Goal: Unclear

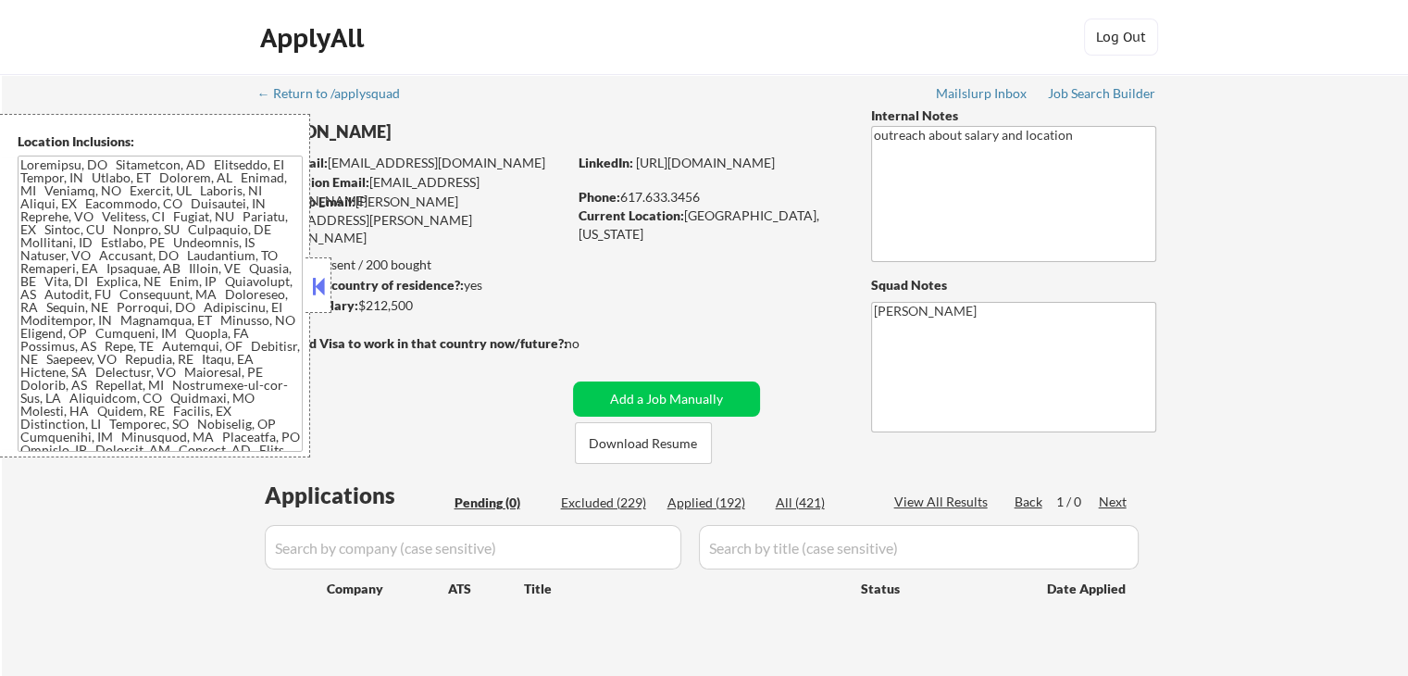
click at [320, 293] on button at bounding box center [318, 286] width 20 height 28
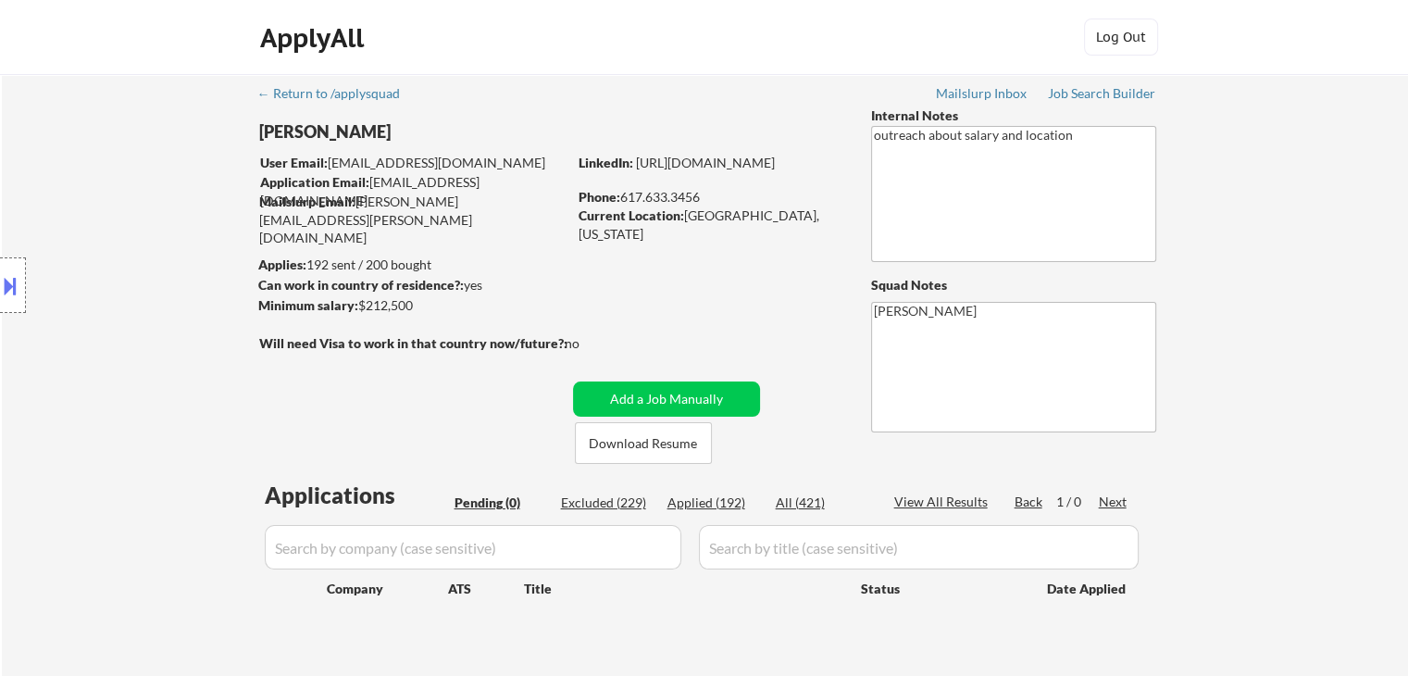
click at [198, 290] on div "Location Inclusions:" at bounding box center [165, 285] width 331 height 343
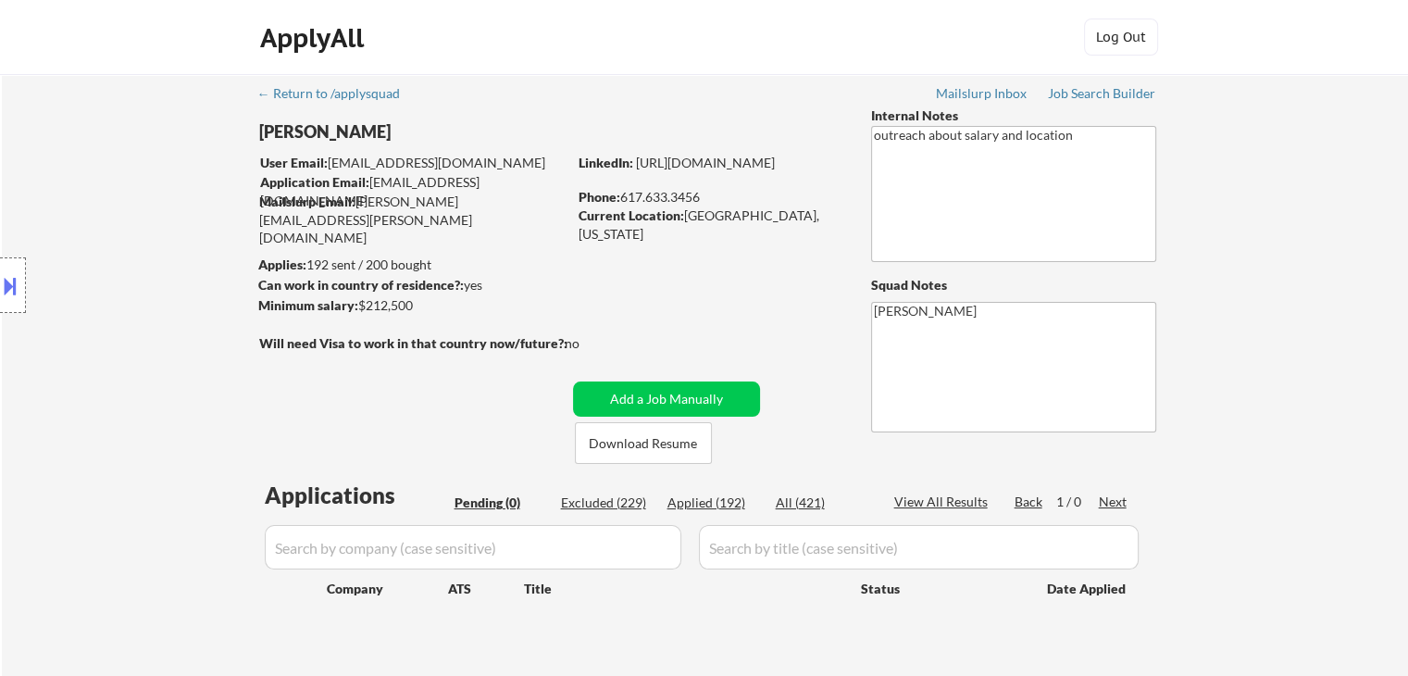
click at [198, 290] on div "Location Inclusions:" at bounding box center [165, 285] width 331 height 343
click at [192, 272] on div "Location Inclusions:" at bounding box center [165, 285] width 331 height 343
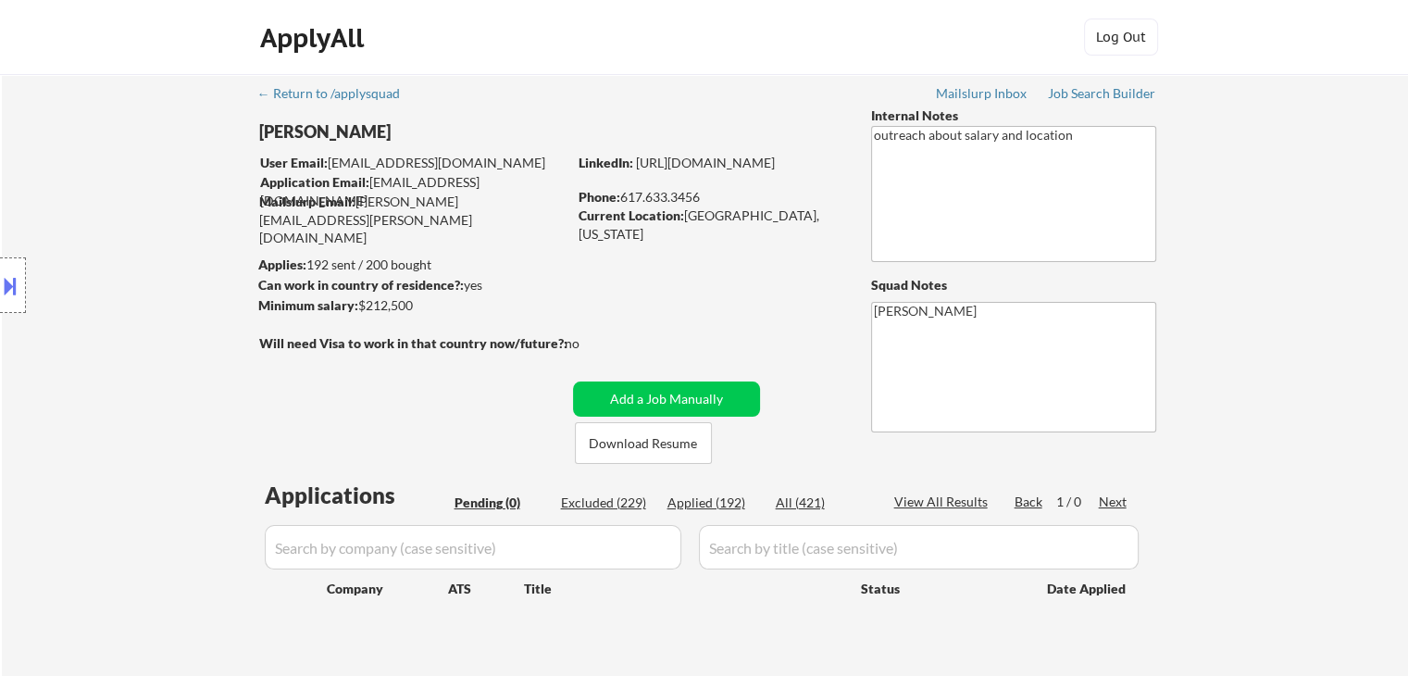
click at [192, 272] on div "Location Inclusions:" at bounding box center [165, 285] width 331 height 343
click at [193, 271] on div "Location Inclusions:" at bounding box center [165, 285] width 331 height 343
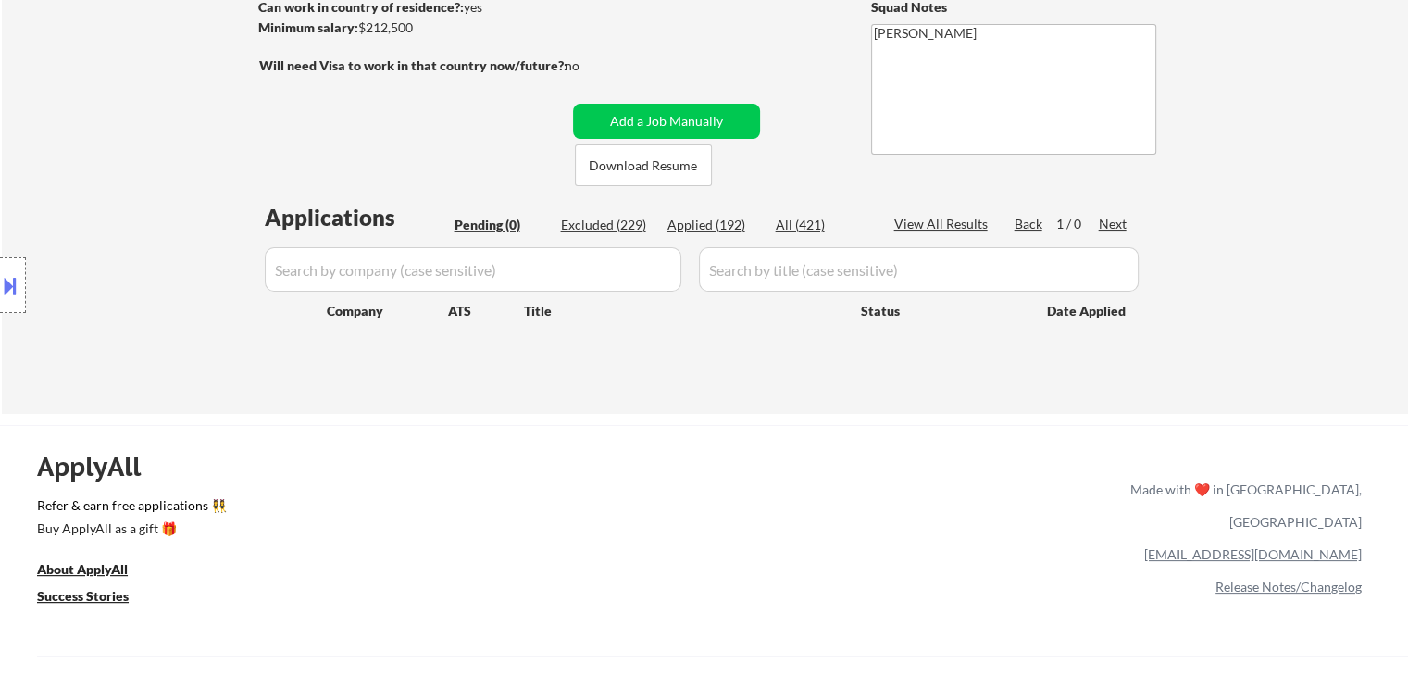
click at [193, 271] on div "Location Inclusions:" at bounding box center [165, 285] width 331 height 343
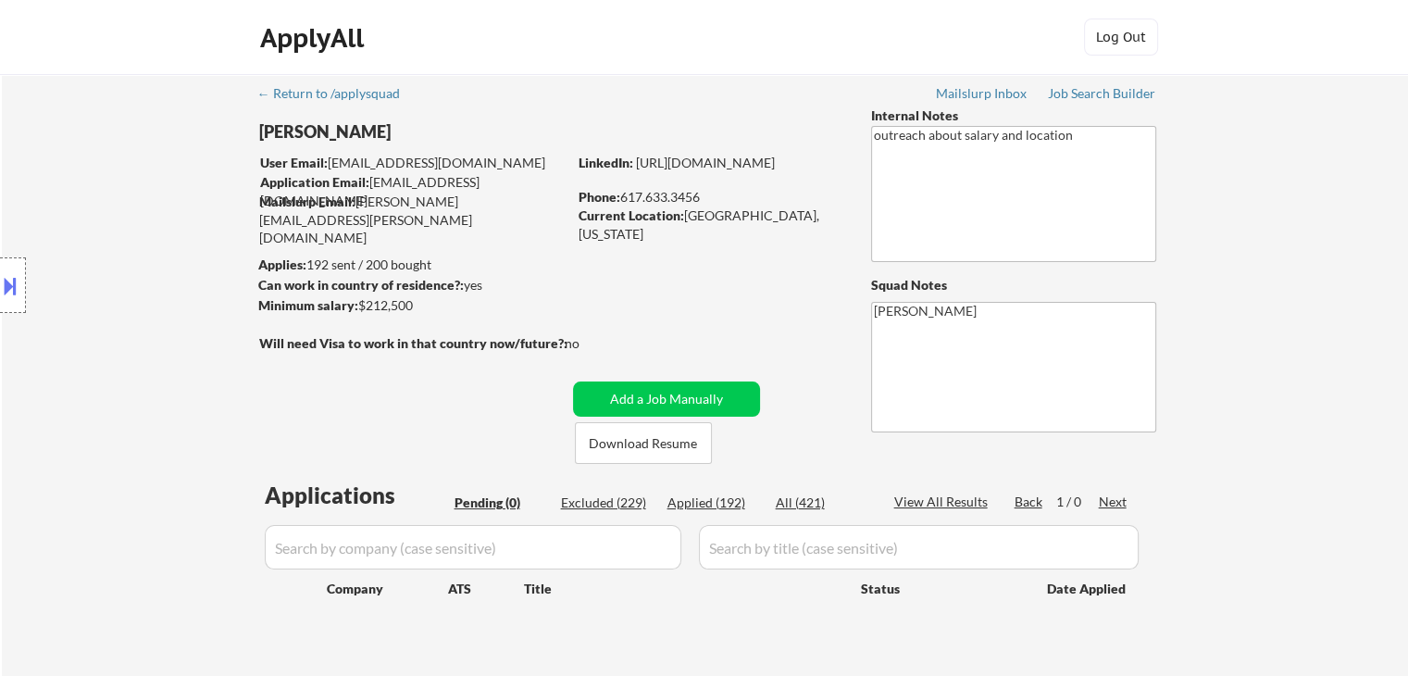
click at [180, 256] on div "Location Inclusions:" at bounding box center [165, 285] width 331 height 343
click at [178, 255] on div "Location Inclusions:" at bounding box center [165, 285] width 331 height 343
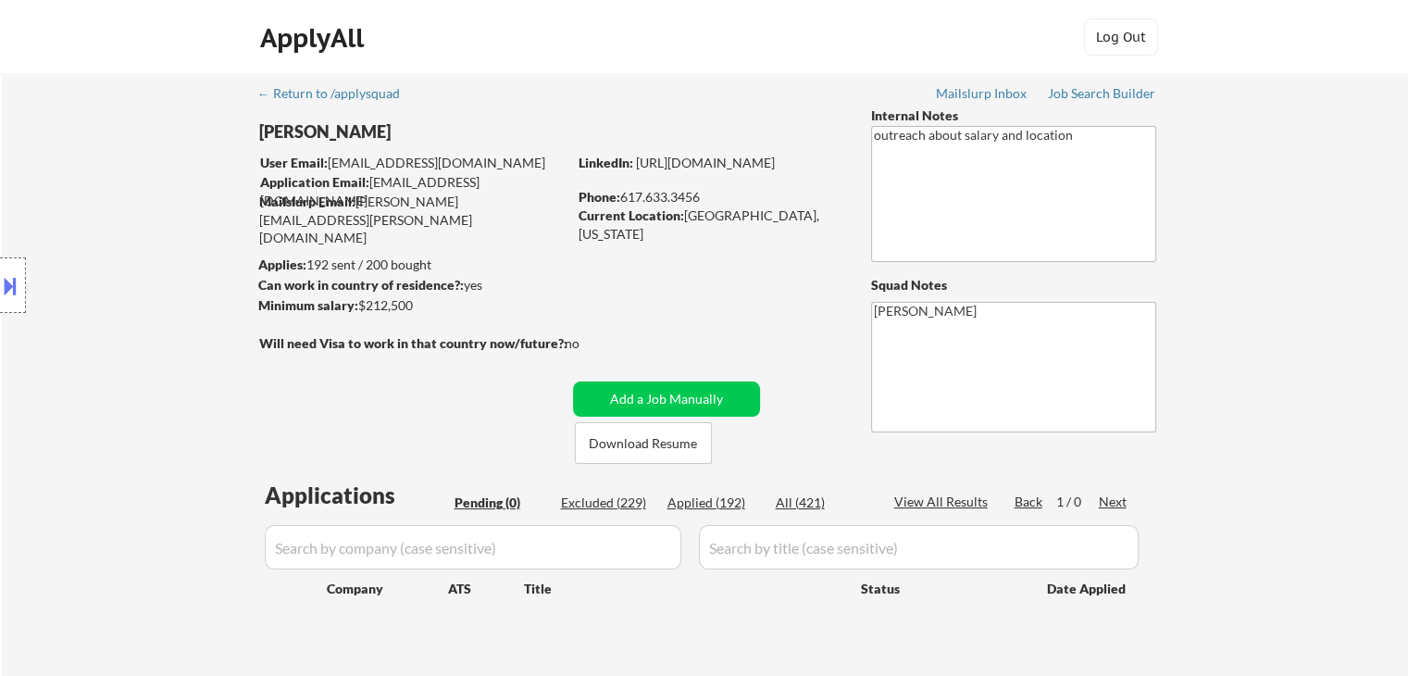
click at [178, 255] on div "Location Inclusions:" at bounding box center [165, 285] width 331 height 343
click at [177, 249] on div "Location Inclusions:" at bounding box center [165, 285] width 331 height 343
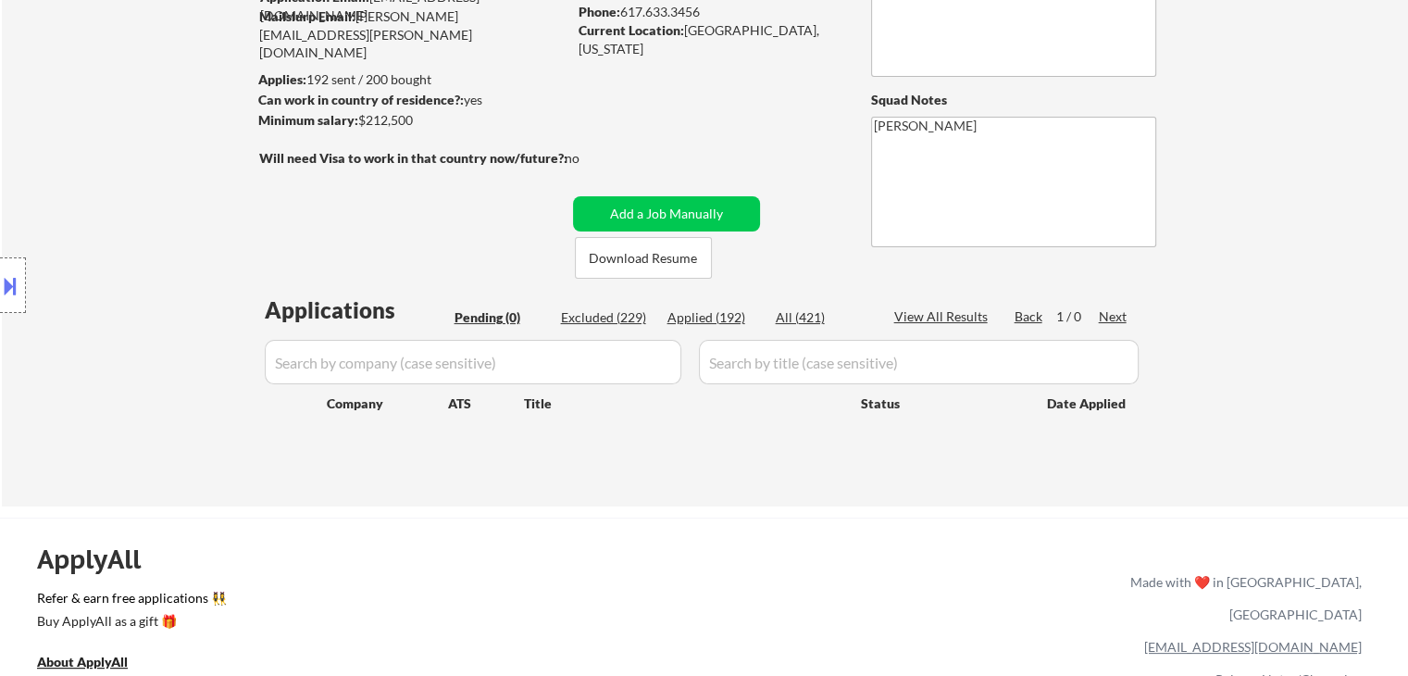
click at [155, 201] on div "Location Inclusions:" at bounding box center [165, 285] width 331 height 343
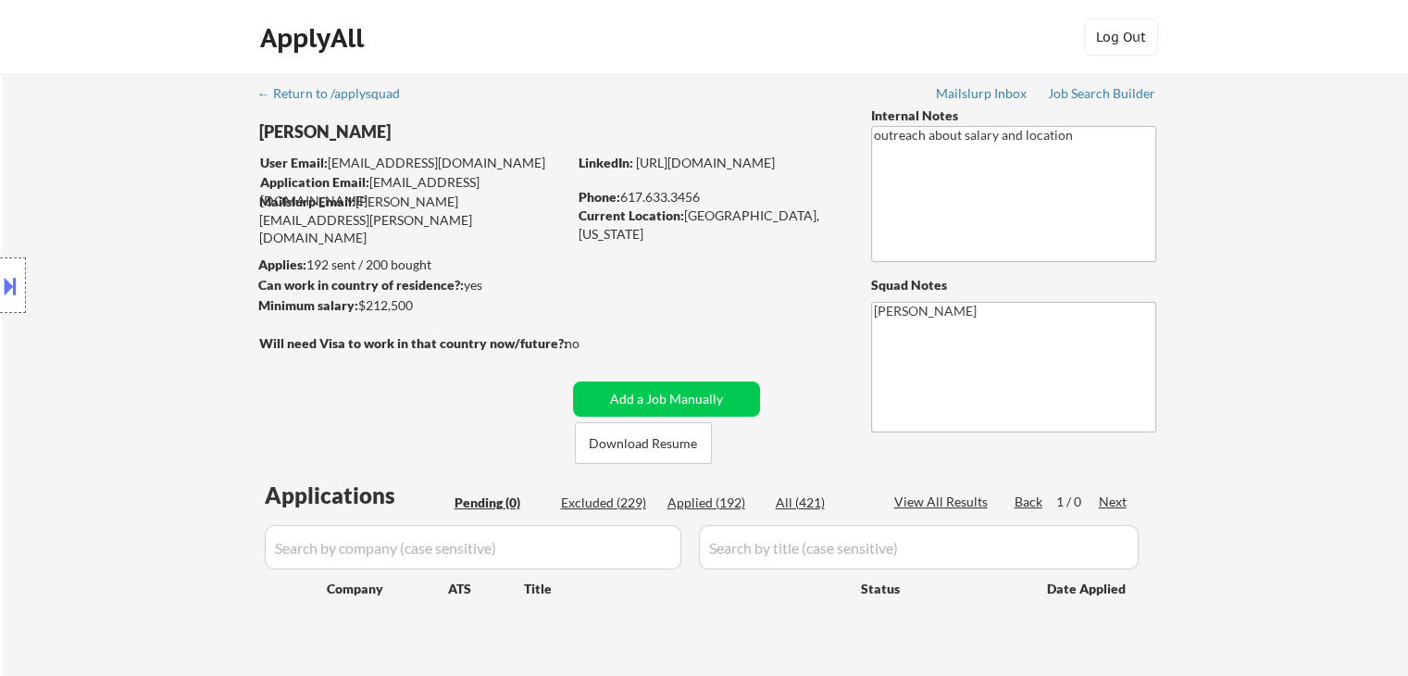
click at [155, 201] on div "Location Inclusions:" at bounding box center [165, 285] width 331 height 343
click at [260, 205] on div "Location Inclusions:" at bounding box center [165, 285] width 331 height 343
click at [70, 193] on div "Location Inclusions:" at bounding box center [165, 285] width 331 height 343
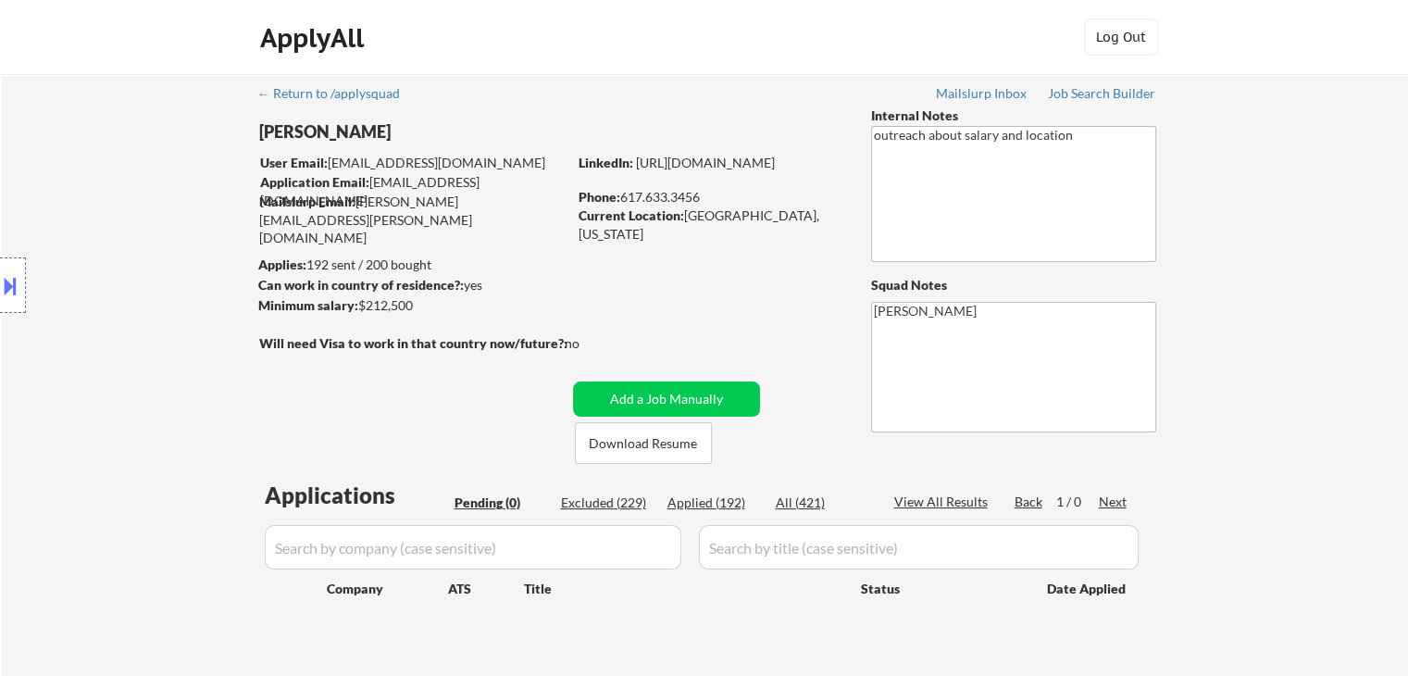
click at [70, 193] on div "Location Inclusions:" at bounding box center [165, 285] width 331 height 343
click at [76, 193] on div "Location Inclusions:" at bounding box center [165, 285] width 331 height 343
